Goal: Task Accomplishment & Management: Manage account settings

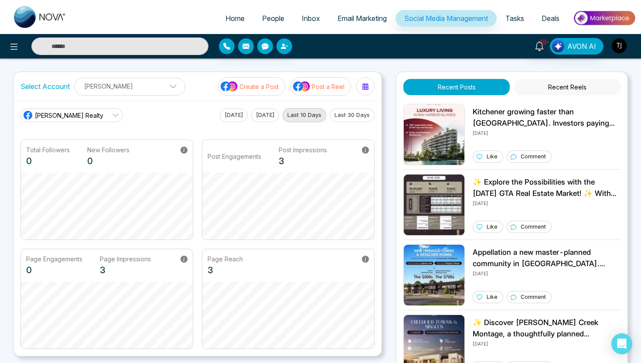
click at [615, 48] on img "button" at bounding box center [618, 45] width 15 height 15
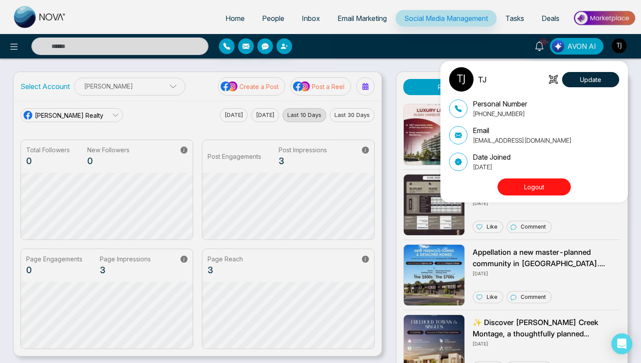
click at [531, 186] on button "Logout" at bounding box center [533, 186] width 73 height 17
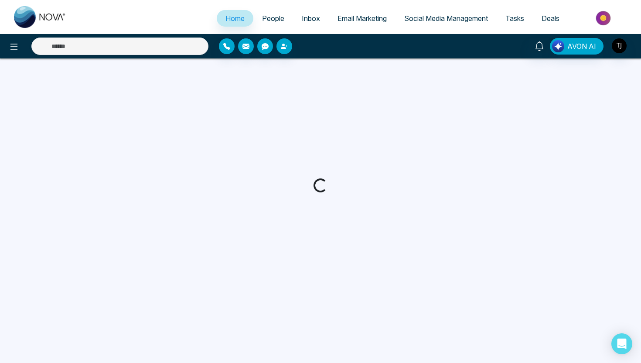
select select "*"
